Goal: Task Accomplishment & Management: Manage account settings

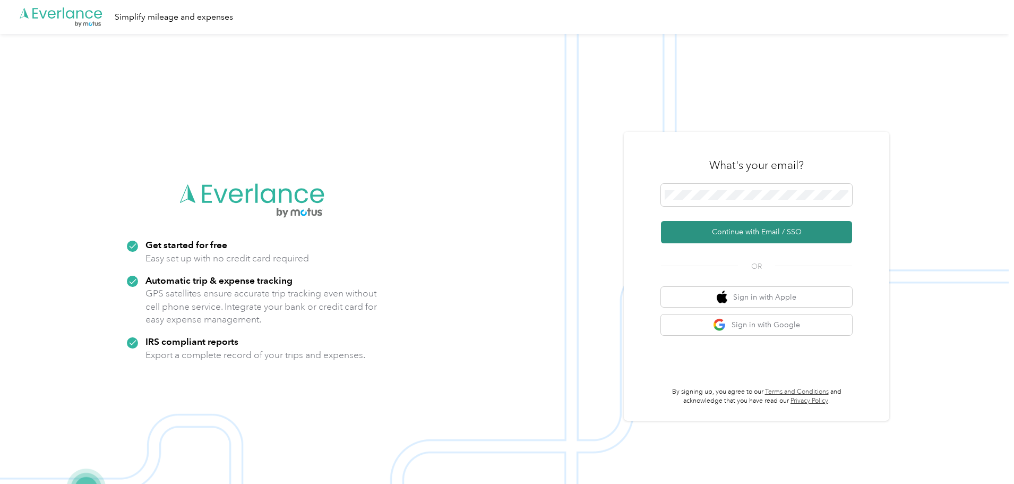
click at [778, 231] on button "Continue with Email / SSO" at bounding box center [756, 232] width 191 height 22
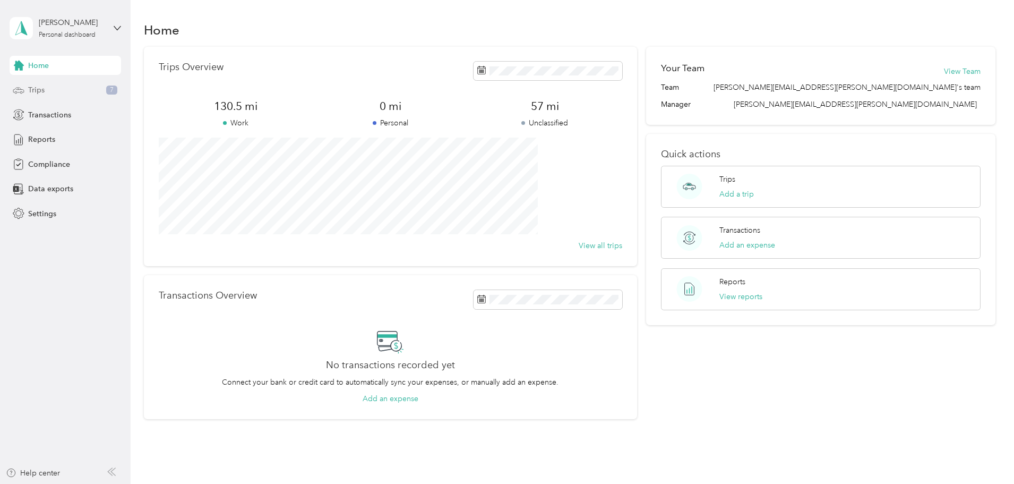
click at [59, 88] on div "Trips 7" at bounding box center [65, 90] width 111 height 19
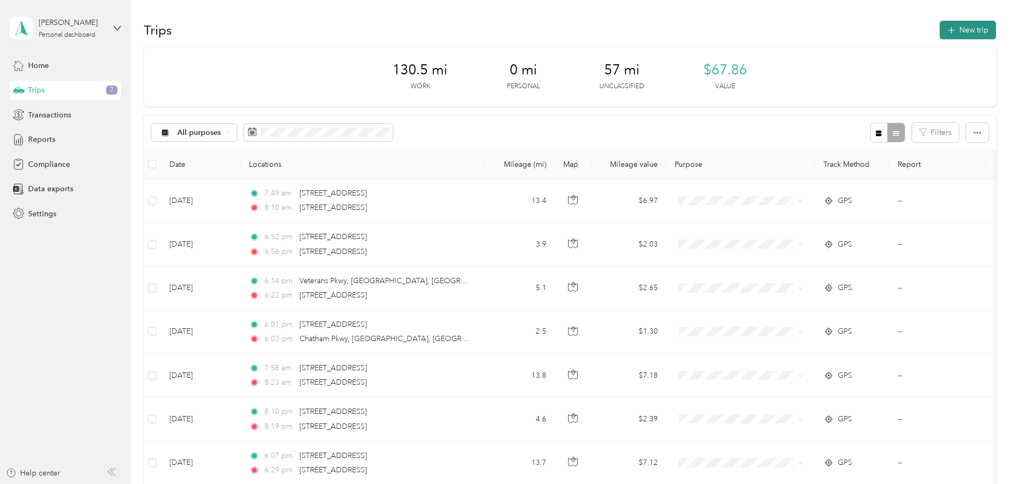
click at [939, 33] on button "New trip" at bounding box center [967, 30] width 56 height 19
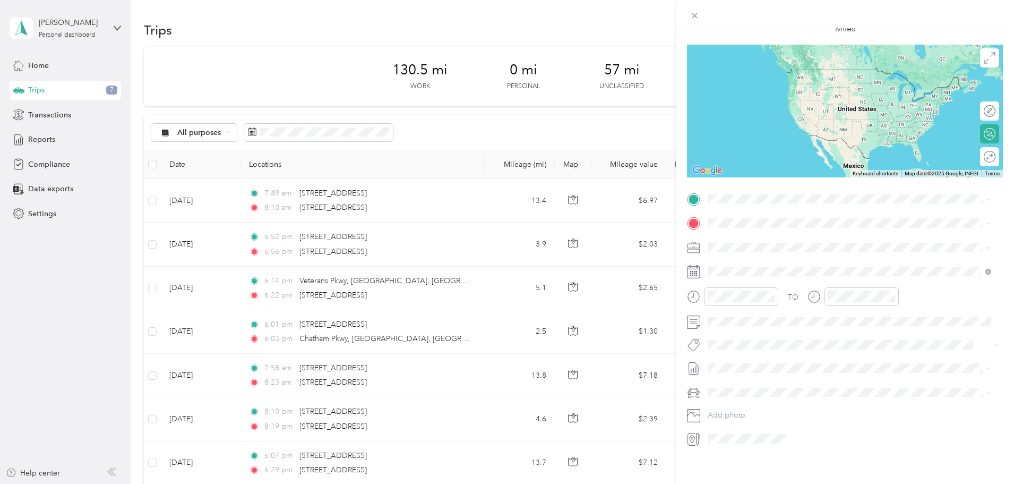
scroll to position [74, 0]
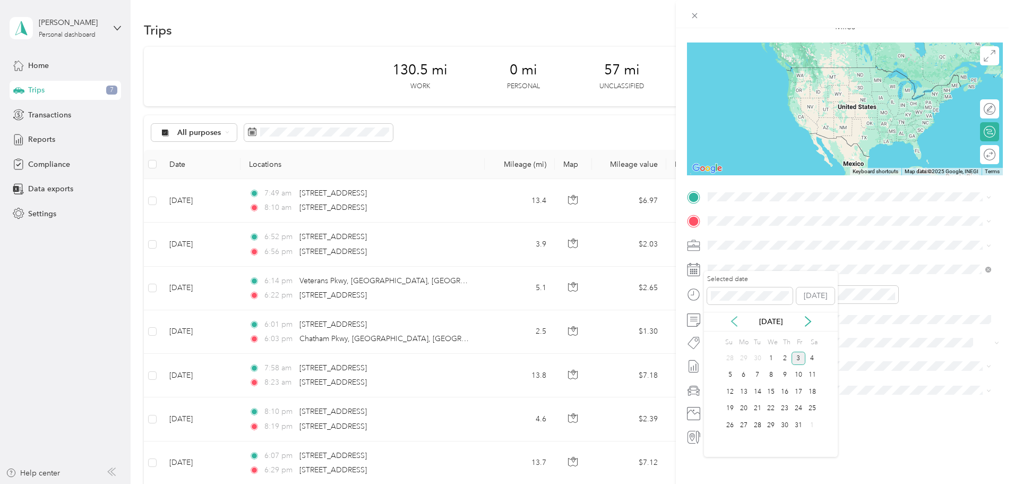
click at [734, 322] on icon at bounding box center [734, 321] width 11 height 11
click at [783, 360] on div "4" at bounding box center [785, 357] width 14 height 13
click at [689, 433] on icon at bounding box center [694, 437] width 14 height 14
click at [740, 188] on span at bounding box center [853, 196] width 299 height 17
click at [817, 232] on span "[STREET_ADDRESS][US_STATE]" at bounding box center [781, 227] width 106 height 10
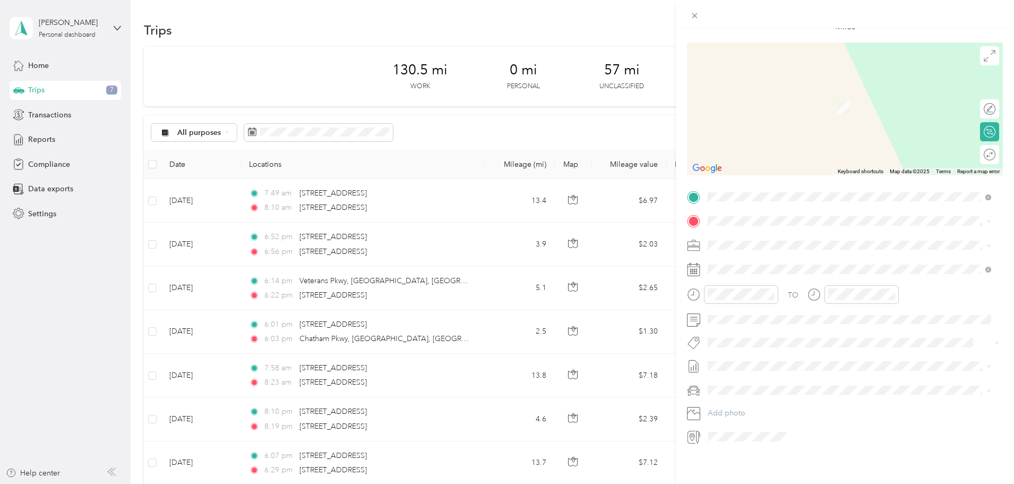
click at [773, 253] on span "[STREET_ADDRESS][PERSON_NAME][US_STATE]" at bounding box center [810, 248] width 165 height 10
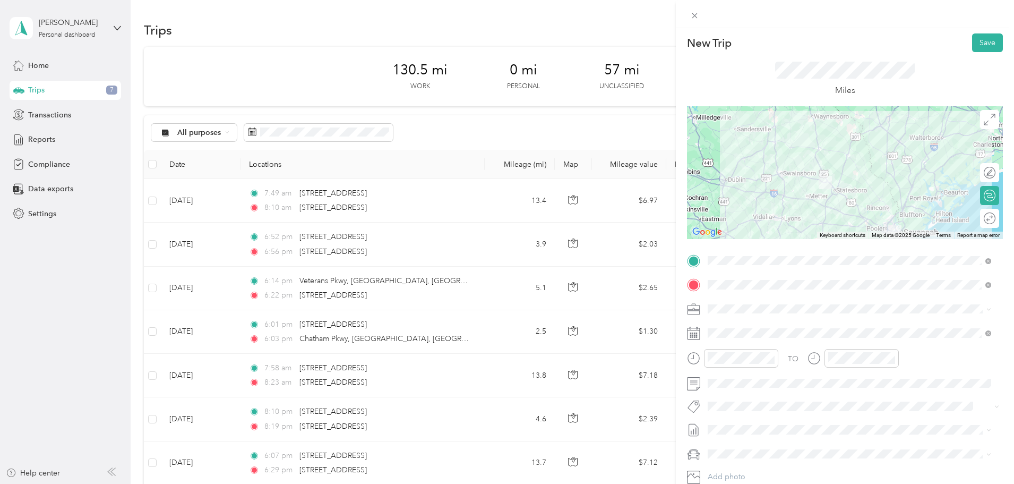
scroll to position [0, 0]
click at [981, 44] on button "Save" at bounding box center [987, 45] width 31 height 19
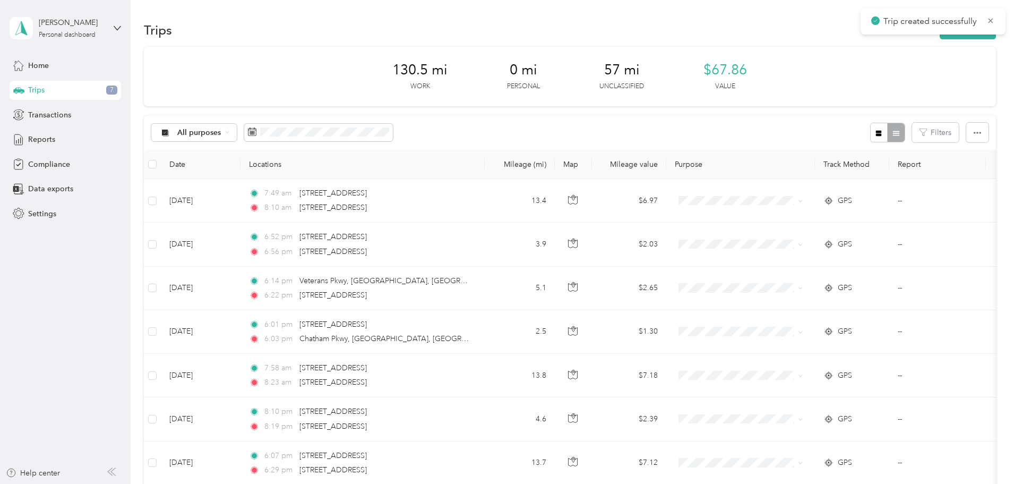
click at [889, 34] on div "Trip created successfully" at bounding box center [932, 21] width 145 height 26
click at [939, 37] on button "New trip" at bounding box center [967, 30] width 56 height 19
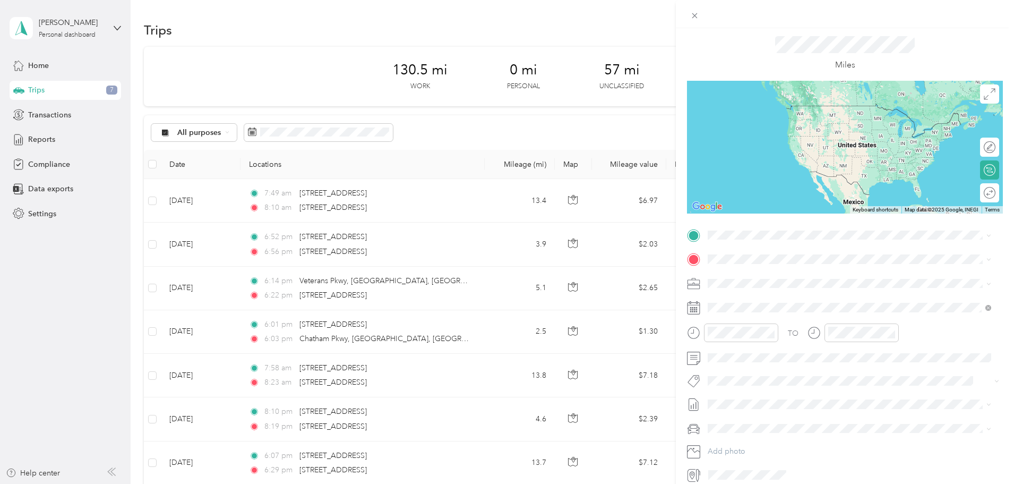
scroll to position [53, 0]
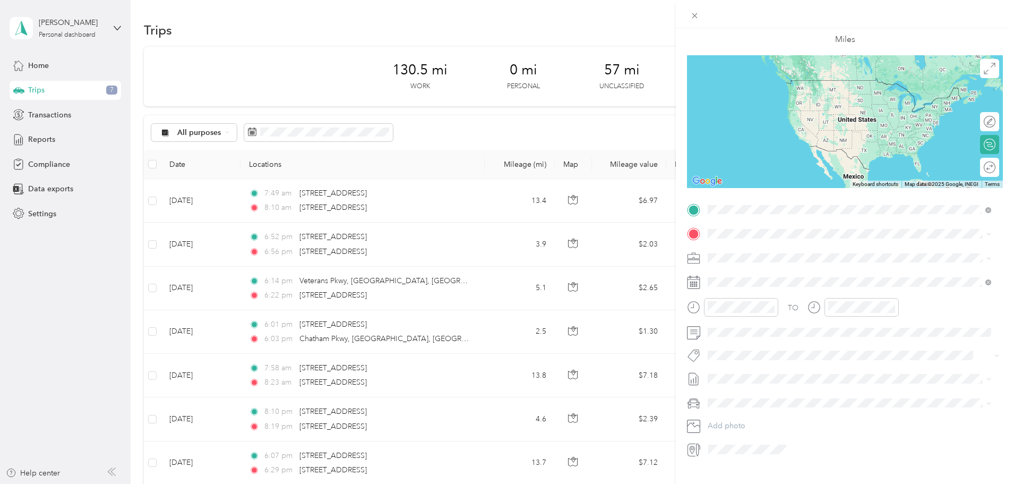
click at [787, 245] on span "[STREET_ADDRESS][PERSON_NAME][US_STATE]" at bounding box center [810, 248] width 165 height 10
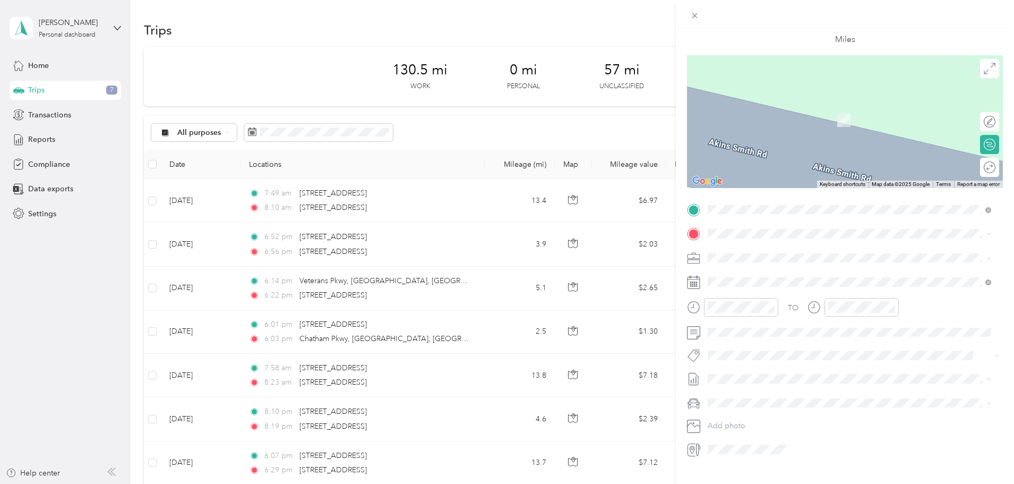
click at [776, 270] on span "[STREET_ADDRESS][US_STATE]" at bounding box center [781, 269] width 106 height 10
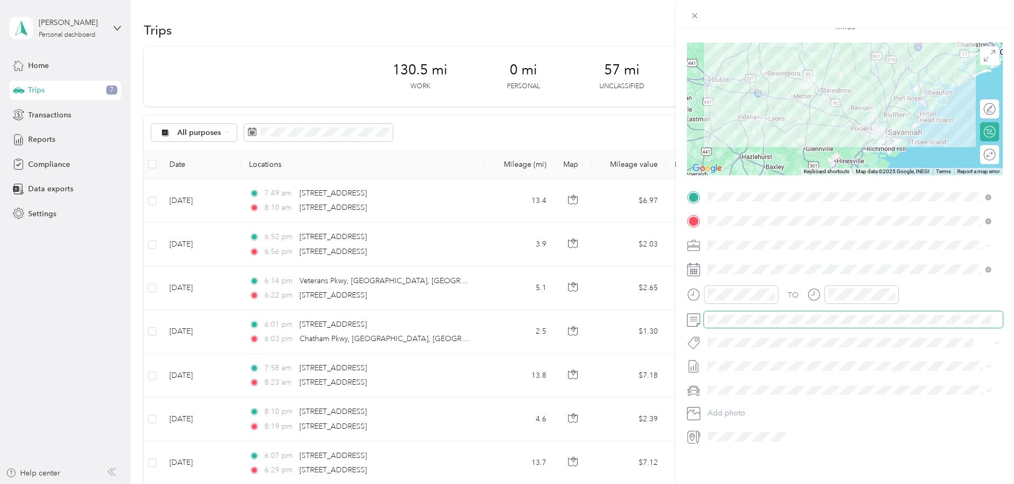
scroll to position [74, 0]
click at [735, 319] on icon at bounding box center [734, 321] width 11 height 11
click at [785, 360] on div "4" at bounding box center [785, 357] width 14 height 13
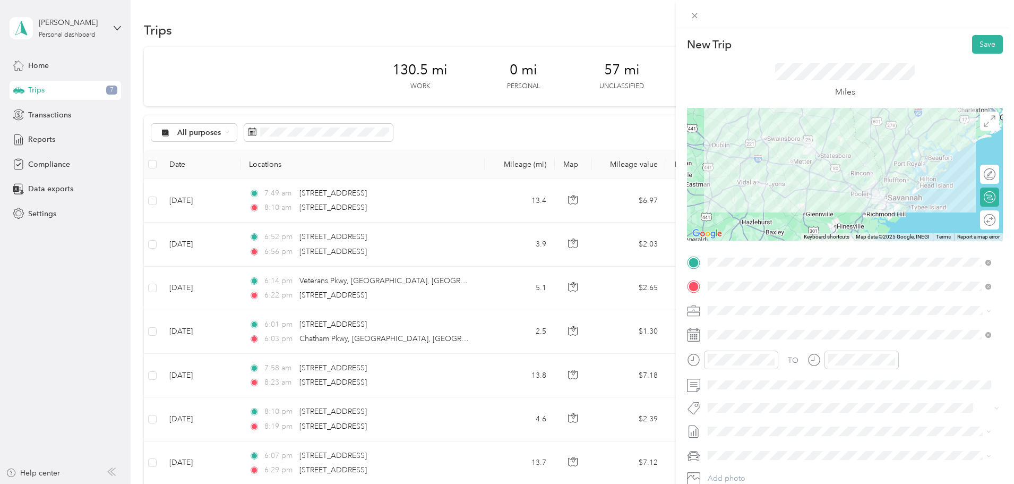
scroll to position [0, 0]
click at [979, 39] on button "Save" at bounding box center [987, 45] width 31 height 19
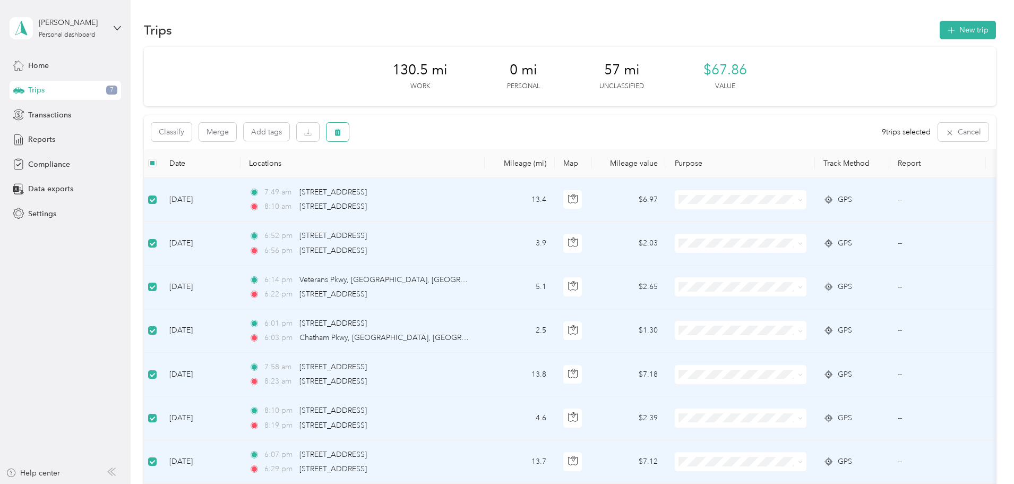
click at [341, 132] on icon "button" at bounding box center [337, 131] width 7 height 7
click at [482, 178] on button "Yes" at bounding box center [487, 176] width 21 height 17
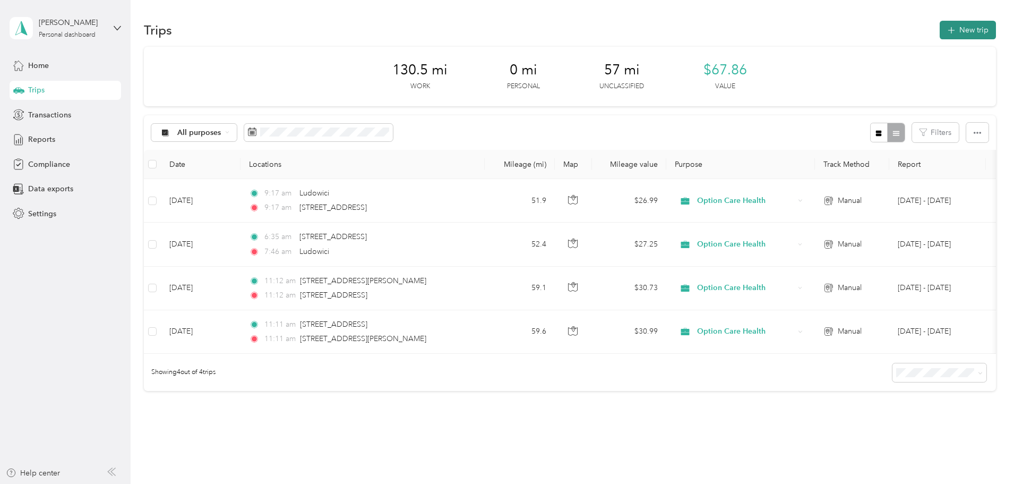
click at [939, 31] on button "New trip" at bounding box center [967, 30] width 56 height 19
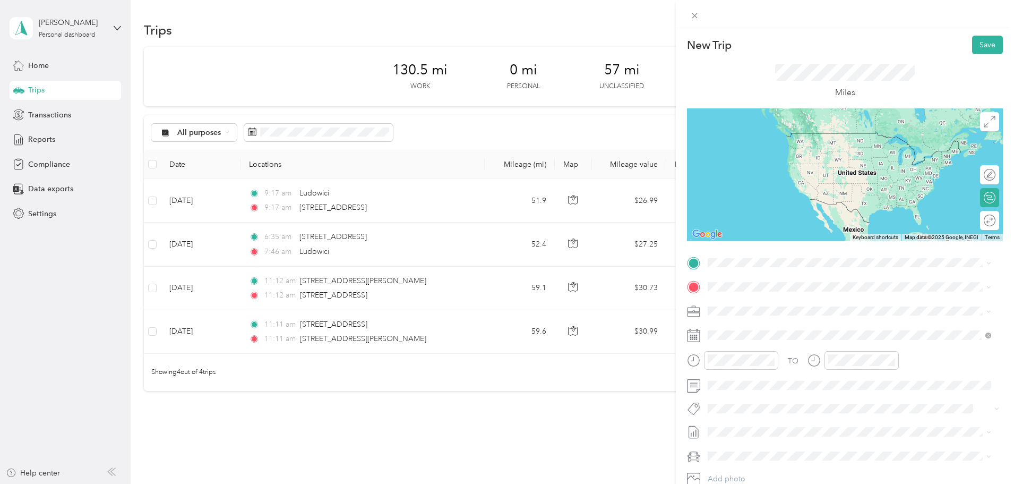
click at [768, 304] on span "[STREET_ADDRESS][US_STATE]" at bounding box center [781, 299] width 106 height 10
